Goal: Task Accomplishment & Management: Manage account settings

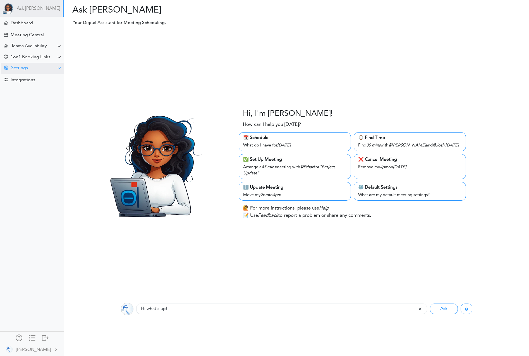
click at [33, 67] on div "Settings" at bounding box center [32, 68] width 63 height 11
click at [34, 99] on div "Sync Calendar" at bounding box center [22, 98] width 25 height 3
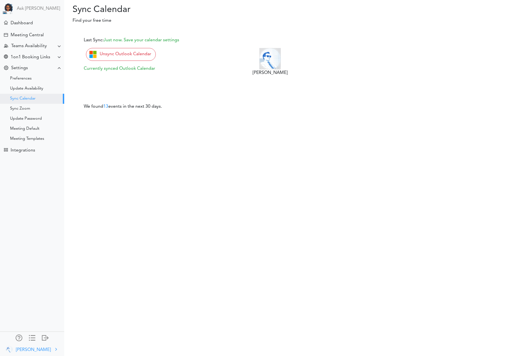
click at [23, 348] on div "[PERSON_NAME]" at bounding box center [33, 350] width 35 height 7
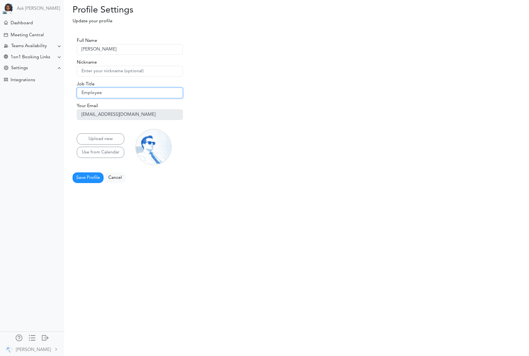
click at [106, 94] on input "Employee" at bounding box center [130, 93] width 106 height 11
click at [31, 350] on div "[PERSON_NAME]" at bounding box center [33, 350] width 35 height 7
click at [31, 48] on div "Teams Availability" at bounding box center [29, 46] width 36 height 5
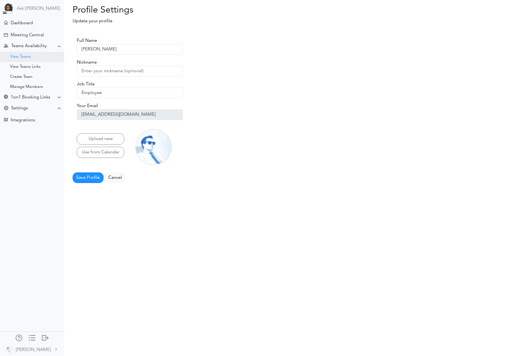
click at [25, 60] on div "View Teams" at bounding box center [32, 57] width 64 height 10
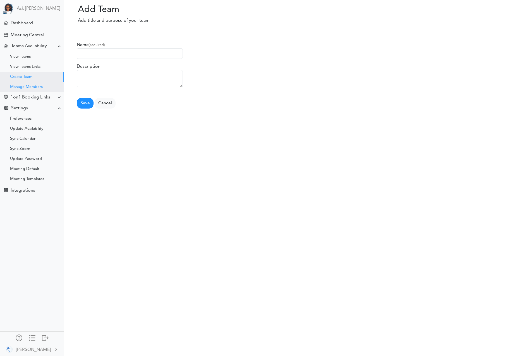
click at [28, 86] on div "Manage Members" at bounding box center [26, 87] width 33 height 3
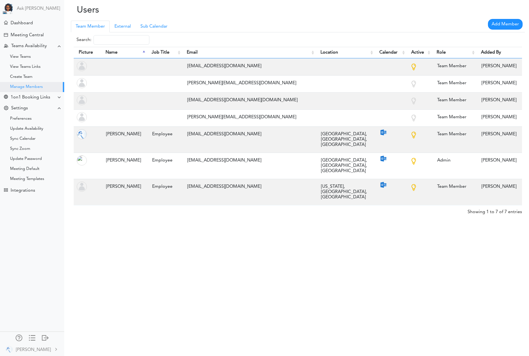
click at [282, 210] on div "Users Processing... Please wait. Team Member Manager External Sub Calendar Add …" at bounding box center [264, 178] width 529 height 356
